Goal: Task Accomplishment & Management: Complete application form

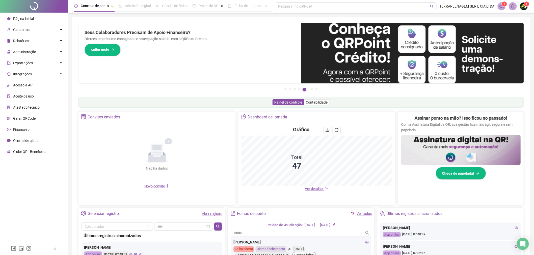
click at [211, 214] on link "Abrir registro" at bounding box center [212, 214] width 20 height 4
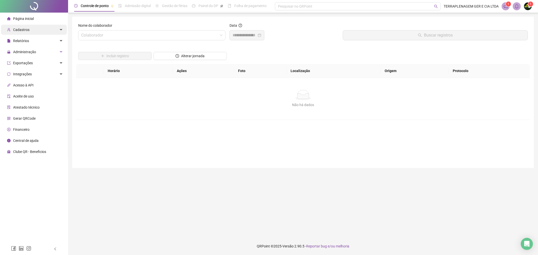
click at [29, 25] on div "Cadastros" at bounding box center [34, 30] width 66 height 10
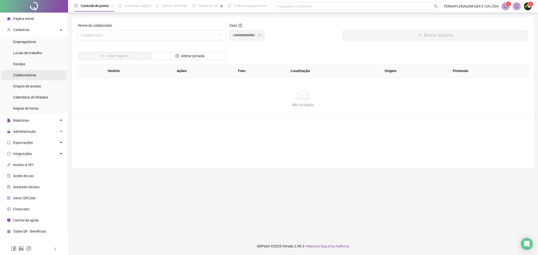
click at [50, 72] on li "Colaboradores" at bounding box center [34, 75] width 66 height 10
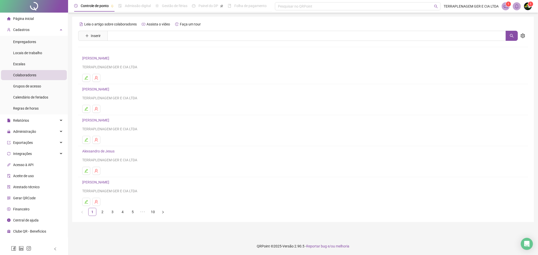
click at [76, 34] on div "Leia o artigo sobre colaboradores Assista o vídeo Faça um tour Inserir Nenhum r…" at bounding box center [303, 120] width 462 height 206
click at [87, 35] on icon "plus" at bounding box center [87, 36] width 4 height 4
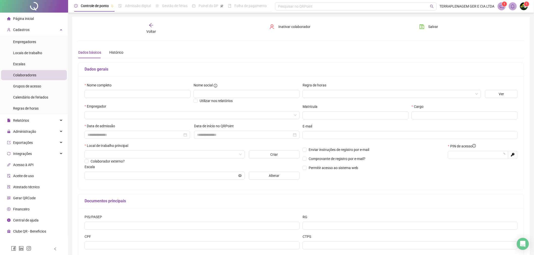
type input "*****"
click at [124, 142] on div "Data de admissão" at bounding box center [136, 133] width 109 height 20
click at [128, 137] on input at bounding box center [135, 135] width 95 height 6
click at [96, 147] on button "prev-year" at bounding box center [95, 146] width 6 height 10
type input "**********"
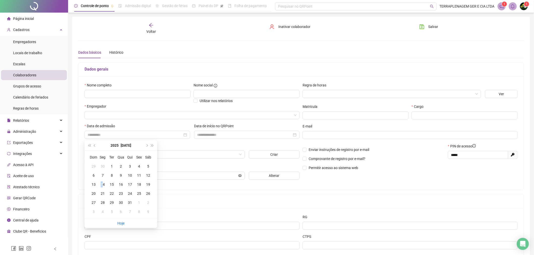
drag, startPoint x: 102, startPoint y: 187, endPoint x: 105, endPoint y: 184, distance: 4.1
click at [101, 187] on div "14" at bounding box center [103, 185] width 6 height 6
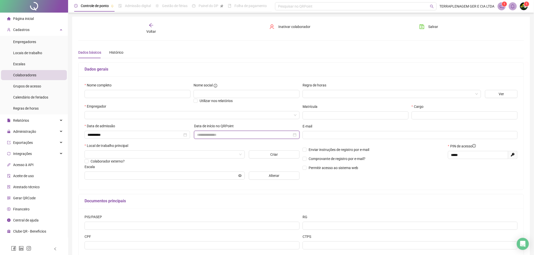
click at [212, 133] on input at bounding box center [244, 135] width 95 height 6
click at [203, 143] on button "prev-year" at bounding box center [205, 145] width 6 height 10
type input "**********"
click at [209, 186] on div "14" at bounding box center [212, 184] width 6 height 6
click at [148, 150] on div "Local de trabalho principal" at bounding box center [192, 147] width 215 height 8
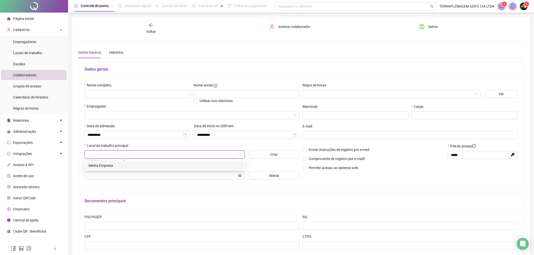
click at [157, 158] on input "search" at bounding box center [163, 155] width 150 height 8
click at [155, 168] on div "Minha Empresa" at bounding box center [165, 166] width 158 height 8
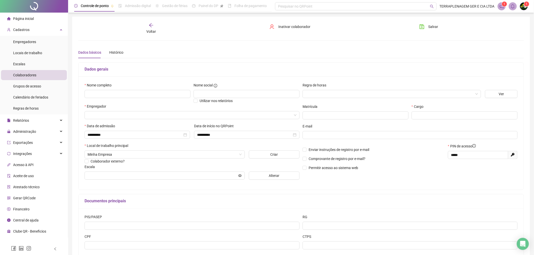
click at [138, 169] on div "Escala" at bounding box center [192, 168] width 215 height 8
click at [144, 170] on div "Escala" at bounding box center [192, 168] width 215 height 8
click at [147, 178] on input "text" at bounding box center [163, 176] width 150 height 6
click at [284, 167] on div "Escala" at bounding box center [192, 168] width 215 height 8
drag, startPoint x: 275, startPoint y: 182, endPoint x: 278, endPoint y: 174, distance: 8.0
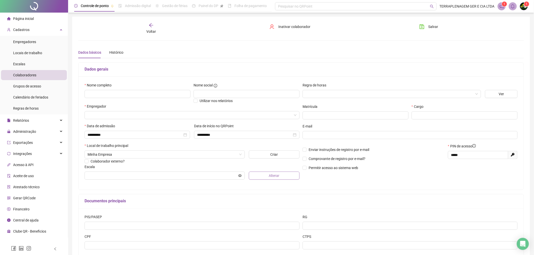
click at [275, 180] on div "**********" at bounding box center [192, 132] width 218 height 101
click at [278, 174] on span "Alterar" at bounding box center [274, 176] width 11 height 6
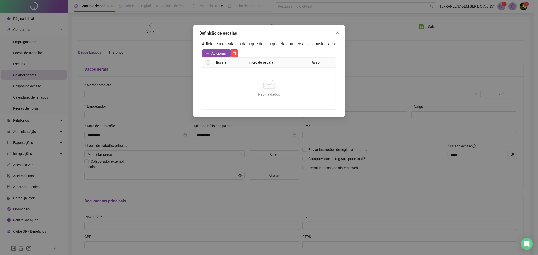
click at [216, 44] on h3 "Adicione a escala e a data que deseja que ela comece a ser considerada" at bounding box center [269, 44] width 134 height 7
click at [226, 64] on th "Escala" at bounding box center [230, 63] width 32 height 10
click at [223, 58] on th "Escala" at bounding box center [230, 63] width 32 height 10
click at [214, 48] on div "Adicione a escala e a data que deseja que ela comece a ser considerada Adiciona…" at bounding box center [269, 75] width 139 height 74
click at [215, 52] on span "Adicionar" at bounding box center [219, 54] width 15 height 6
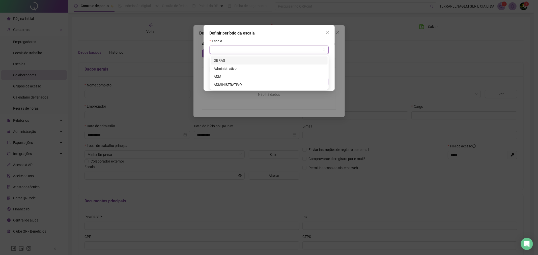
click at [232, 47] on input "search" at bounding box center [267, 50] width 108 height 8
click at [233, 61] on div "OBRAS" at bounding box center [269, 61] width 111 height 6
click at [316, 80] on button "OK" at bounding box center [322, 82] width 13 height 8
type input "*****"
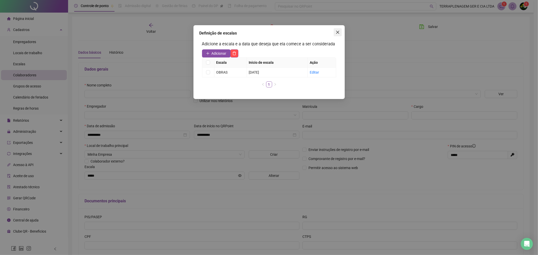
click at [338, 32] on icon "close" at bounding box center [337, 32] width 3 height 3
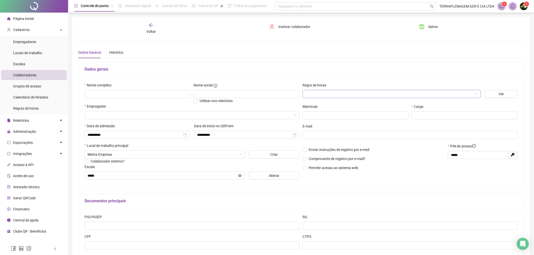
click at [331, 97] on input "search" at bounding box center [389, 94] width 168 height 8
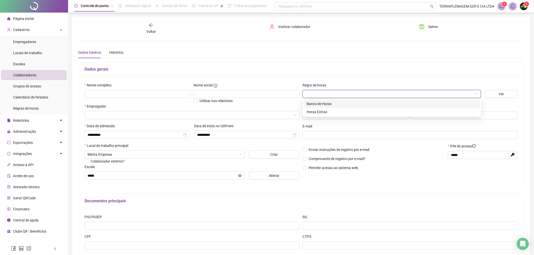
click at [336, 103] on div "Banco de Horas" at bounding box center [392, 104] width 171 height 6
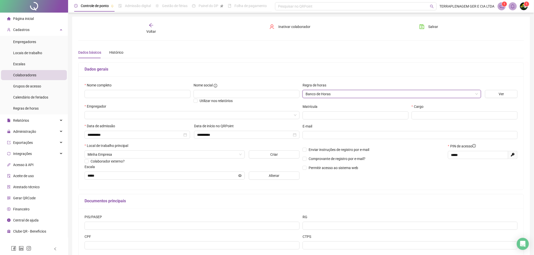
click at [424, 126] on div "E-mail" at bounding box center [409, 128] width 215 height 8
click at [427, 117] on input "text" at bounding box center [464, 116] width 106 height 8
paste input "**********"
type input "**********"
click at [145, 105] on div "Empregador" at bounding box center [192, 108] width 215 height 8
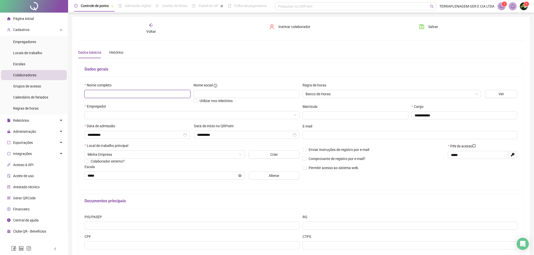
click at [150, 93] on input "text" at bounding box center [138, 94] width 106 height 8
paste input "**********"
type input "**********"
click at [146, 112] on input "search" at bounding box center [190, 116] width 204 height 8
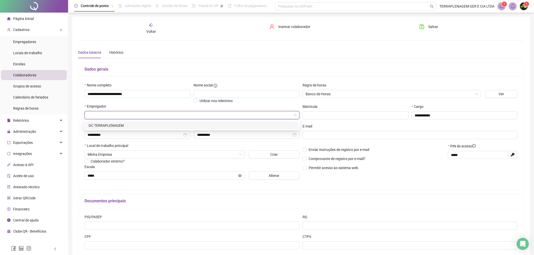
click at [148, 122] on div "GC TERRAPLENAGEM" at bounding box center [192, 126] width 213 height 8
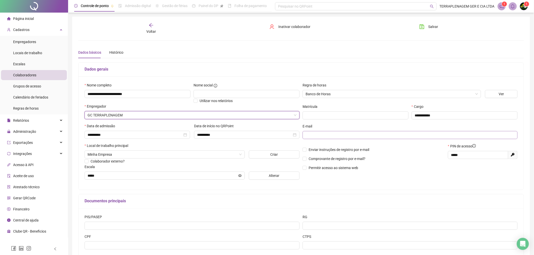
click at [353, 131] on span at bounding box center [409, 135] width 215 height 8
click at [334, 153] on div "Enviar instruções de registro por e-mail Comprovante de registro por e-mail? Pe…" at bounding box center [373, 159] width 145 height 31
click at [330, 159] on span "Comprovante de registro por e-mail?" at bounding box center [337, 159] width 57 height 4
click at [333, 148] on span "Enviar instruções de registro por e-mail" at bounding box center [339, 150] width 61 height 4
click at [339, 137] on input "text" at bounding box center [409, 135] width 208 height 6
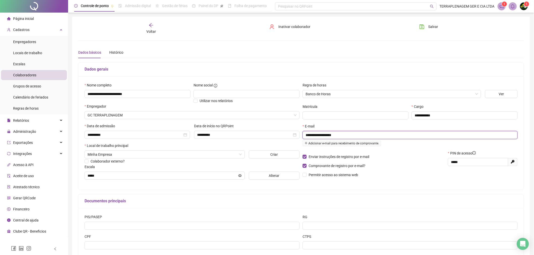
type input "**********"
click at [473, 156] on span "PIN de acesso" at bounding box center [463, 154] width 26 height 6
click at [469, 159] on span "*****" at bounding box center [478, 162] width 60 height 8
click at [469, 160] on input "*****" at bounding box center [477, 162] width 53 height 6
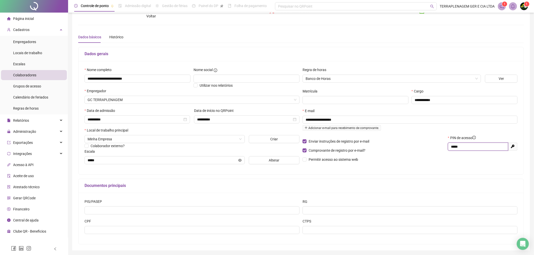
scroll to position [6, 0]
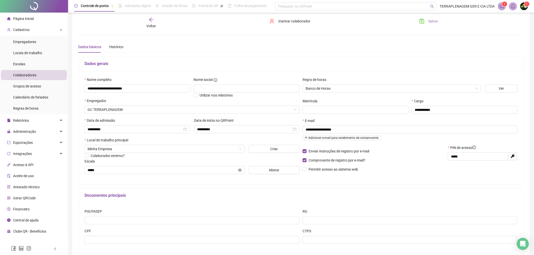
drag, startPoint x: 423, startPoint y: 27, endPoint x: 423, endPoint y: 21, distance: 6.3
click at [423, 26] on div "Salvar" at bounding box center [450, 23] width 75 height 12
click at [423, 21] on icon "save" at bounding box center [421, 21] width 5 height 5
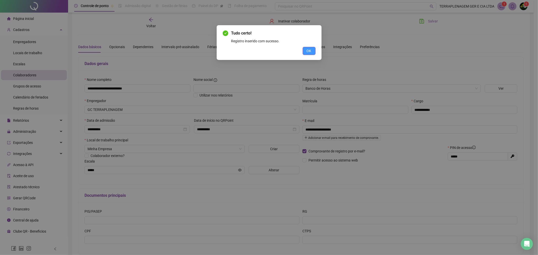
click at [305, 53] on button "OK" at bounding box center [309, 51] width 13 height 8
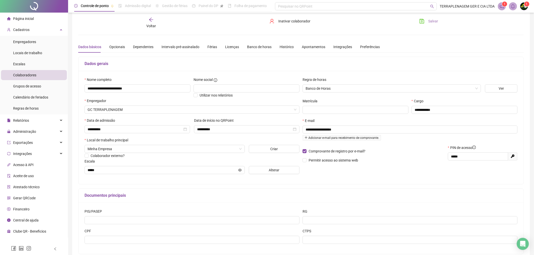
drag, startPoint x: 28, startPoint y: 13, endPoint x: 28, endPoint y: 17, distance: 3.5
click at [28, 14] on ul "Página inicial Cadastros Empregadores Locais de trabalho Escalas Colaboradores …" at bounding box center [34, 125] width 68 height 225
click at [28, 17] on span "Página inicial" at bounding box center [23, 19] width 21 height 4
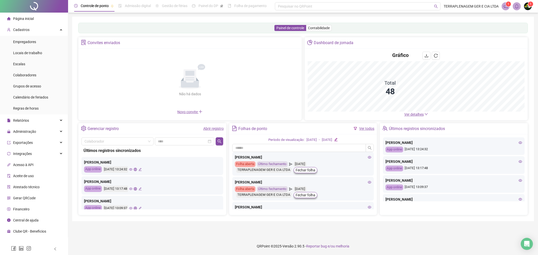
click at [217, 109] on div "Não há dados Não há dados" at bounding box center [189, 81] width 217 height 58
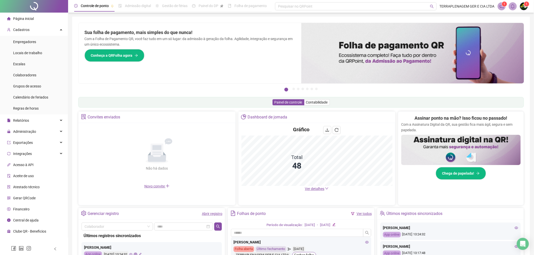
click at [210, 214] on link "Abrir registro" at bounding box center [212, 214] width 20 height 4
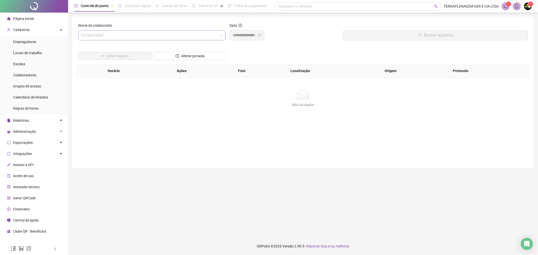
click at [151, 39] on input "search" at bounding box center [149, 36] width 137 height 10
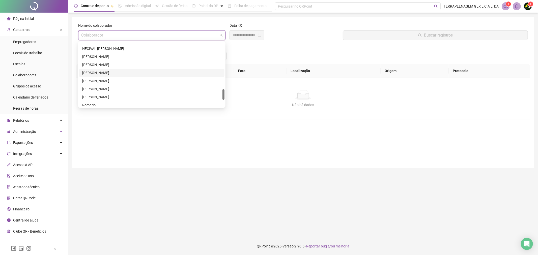
scroll to position [323, 0]
click at [165, 50] on div "[PERSON_NAME]" at bounding box center [151, 46] width 145 height 8
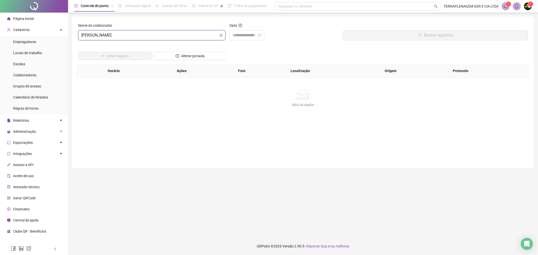
drag, startPoint x: 160, startPoint y: 32, endPoint x: 160, endPoint y: 37, distance: 4.8
click at [160, 32] on span "[PERSON_NAME]" at bounding box center [151, 36] width 141 height 10
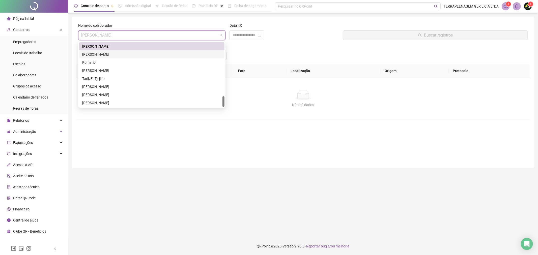
click at [161, 51] on div "[PERSON_NAME]" at bounding box center [151, 54] width 145 height 8
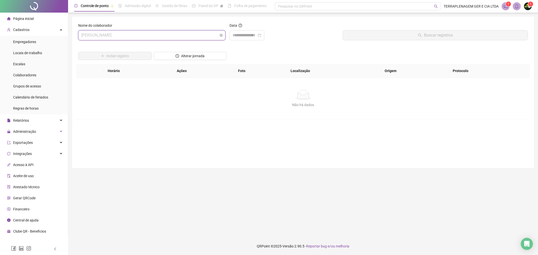
click at [212, 39] on span "[PERSON_NAME]" at bounding box center [151, 36] width 141 height 10
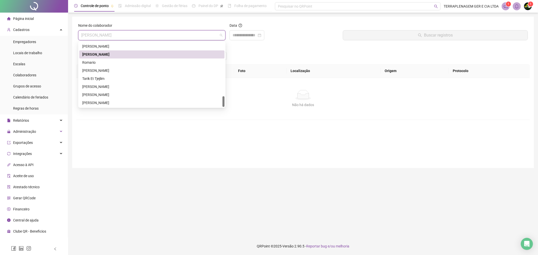
drag, startPoint x: 227, startPoint y: 41, endPoint x: 230, endPoint y: 41, distance: 2.8
click at [228, 41] on div "Data" at bounding box center [285, 34] width 114 height 22
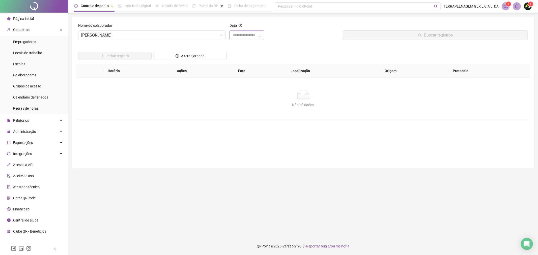
click at [237, 39] on div at bounding box center [247, 35] width 35 height 10
type input "**********"
click at [239, 52] on div "Dom Seg Ter Qua Qui Sex Sáb 27 28 29 30 31 1 2 3 4 5 6 7 8 9 10 11 12 13 14 15 …" at bounding box center [266, 86] width 73 height 68
click at [241, 49] on button "prev-year" at bounding box center [240, 46] width 6 height 10
type input "**********"
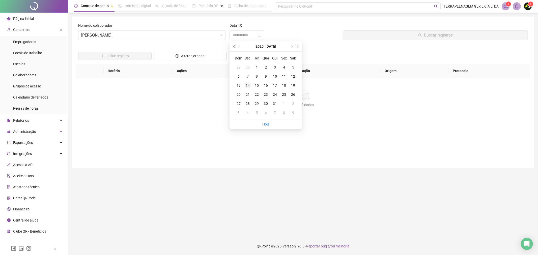
click at [248, 83] on div "14" at bounding box center [248, 85] width 6 height 6
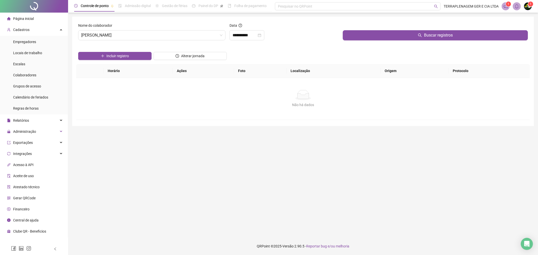
click at [343, 51] on div "Incluir registro Alterar jornada" at bounding box center [303, 54] width 452 height 20
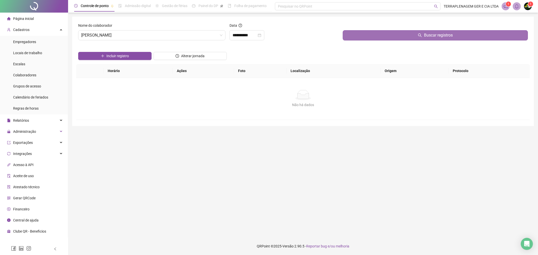
click at [357, 39] on button "Buscar registros" at bounding box center [435, 35] width 185 height 10
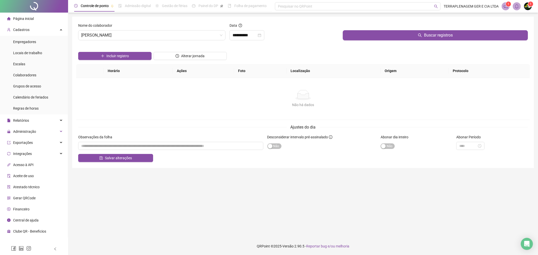
drag, startPoint x: 356, startPoint y: 37, endPoint x: 263, endPoint y: 61, distance: 95.3
click at [263, 61] on div "Incluir registro Alterar jornada" at bounding box center [303, 54] width 452 height 20
